Goal: Transaction & Acquisition: Obtain resource

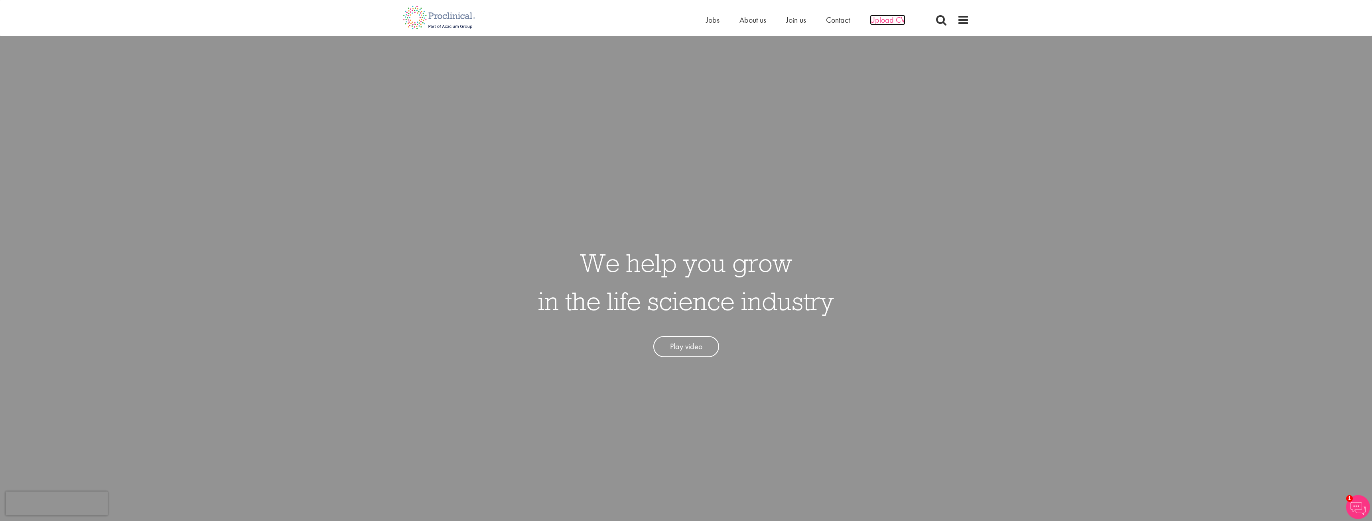
click at [876, 20] on span "Upload CV" at bounding box center [887, 20] width 35 height 10
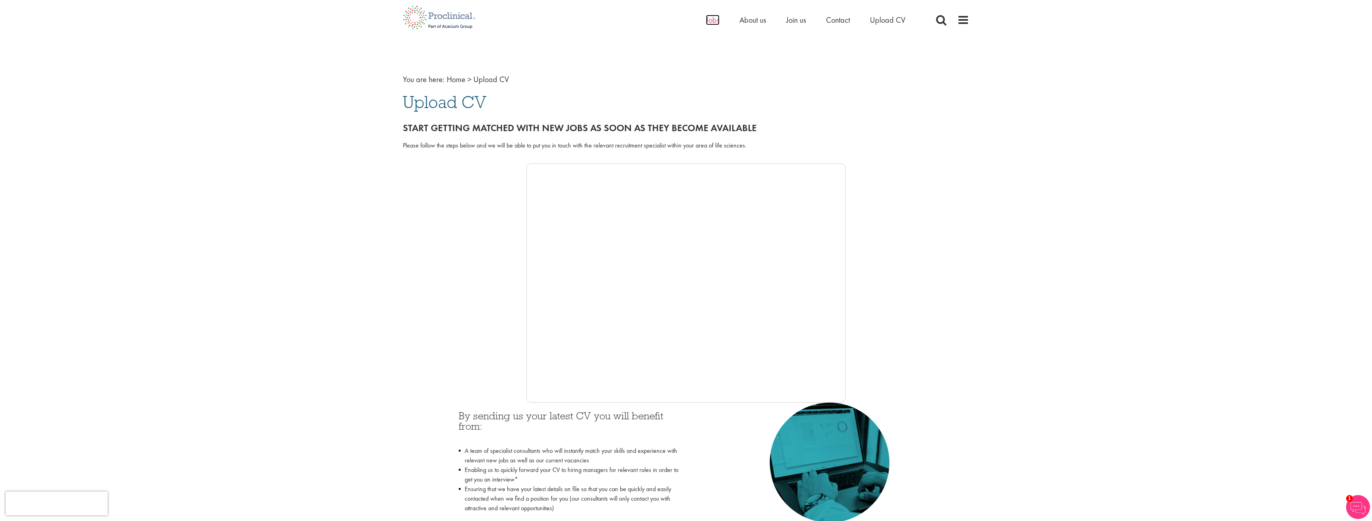
click at [710, 21] on span "Jobs" at bounding box center [713, 20] width 14 height 10
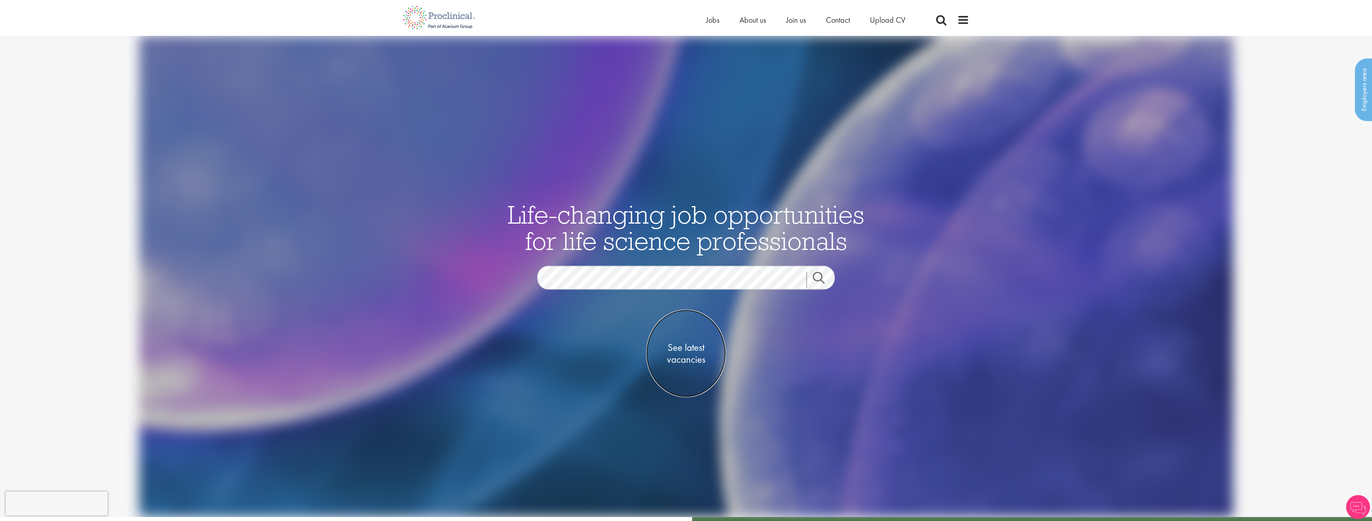
click at [683, 362] on span "See latest vacancies" at bounding box center [686, 353] width 80 height 24
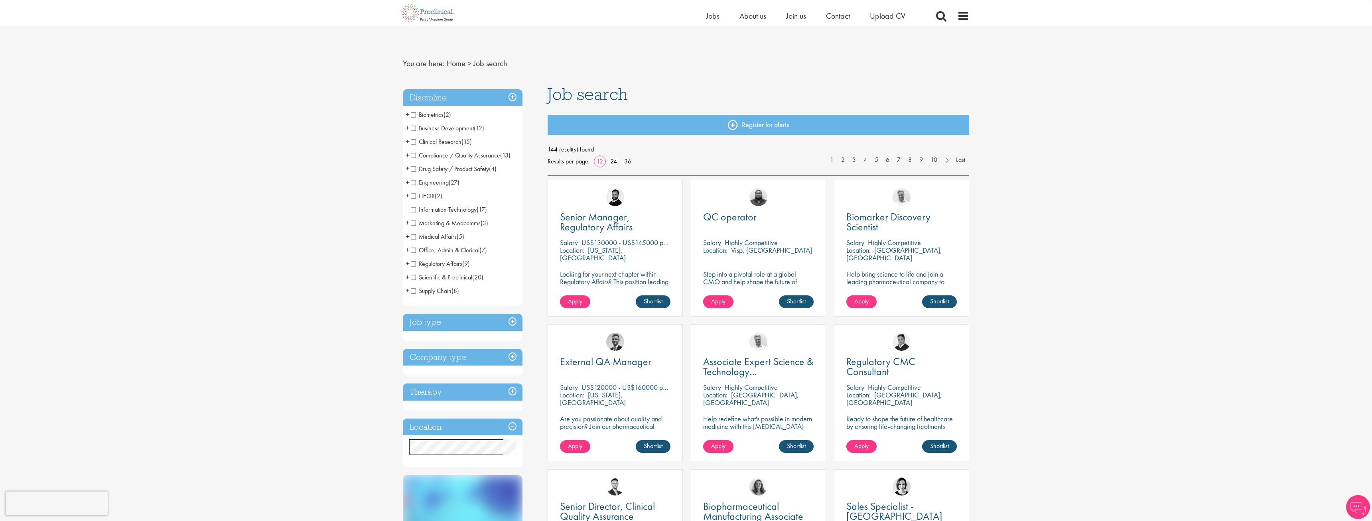
scroll to position [81, 0]
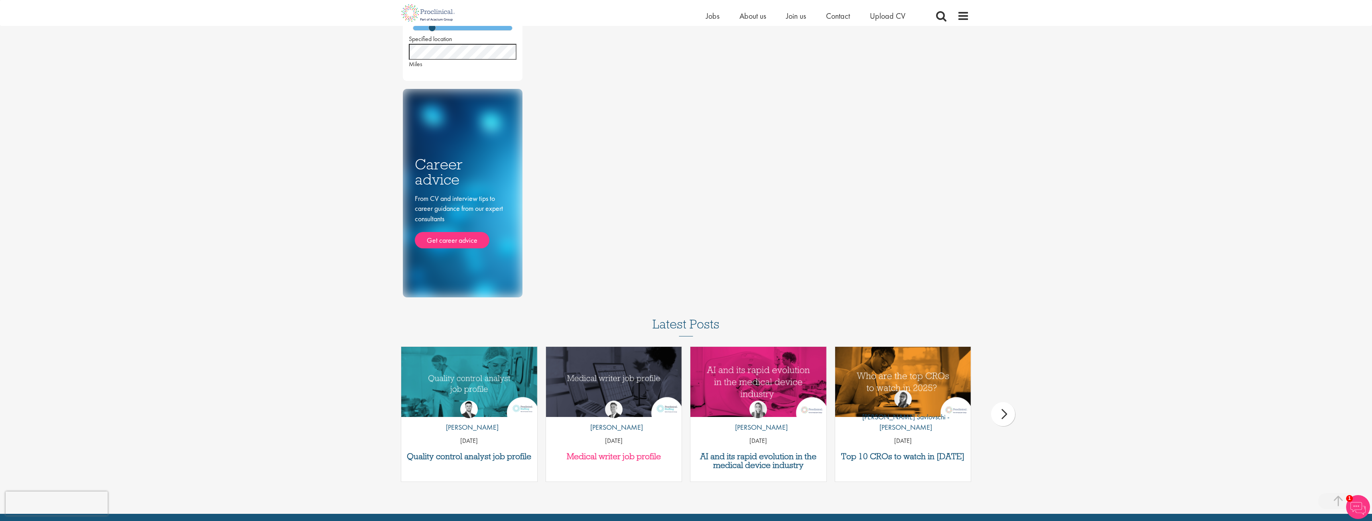
scroll to position [353, 0]
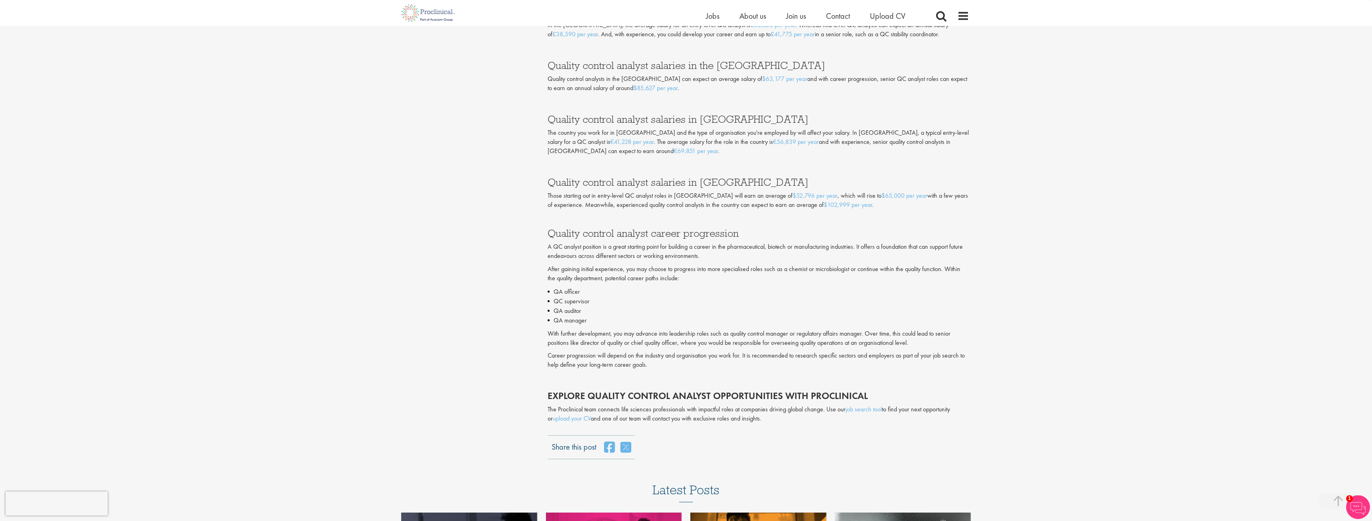
scroll to position [1423, 0]
click at [558, 417] on link "upload your CV" at bounding box center [572, 417] width 38 height 8
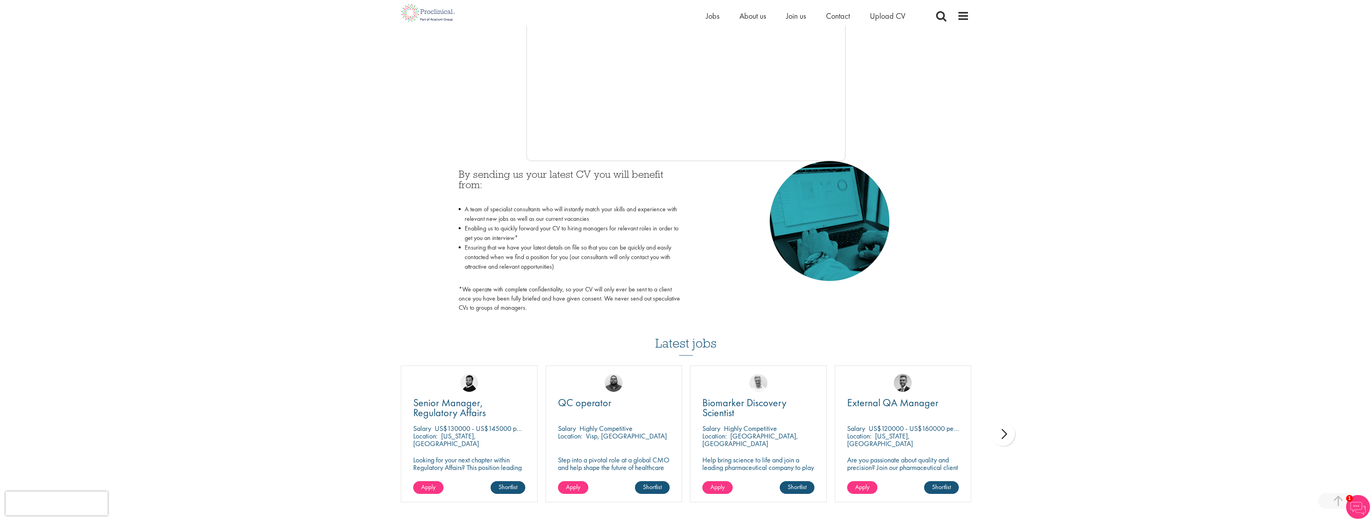
scroll to position [207, 0]
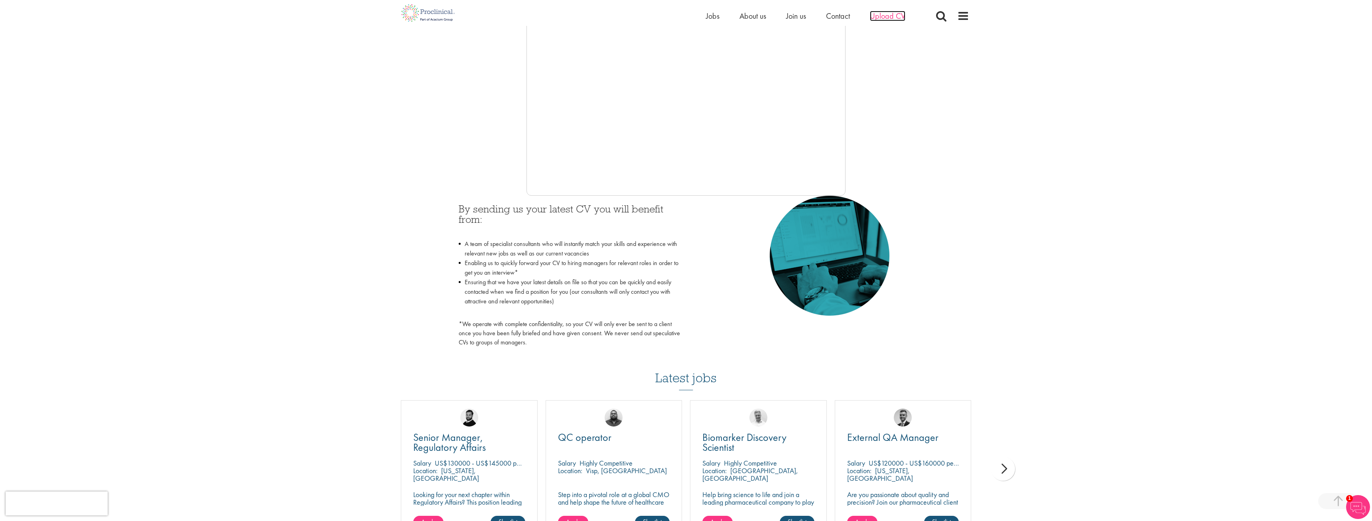
click at [895, 19] on span "Upload CV" at bounding box center [887, 16] width 35 height 10
